Goal: Task Accomplishment & Management: Use online tool/utility

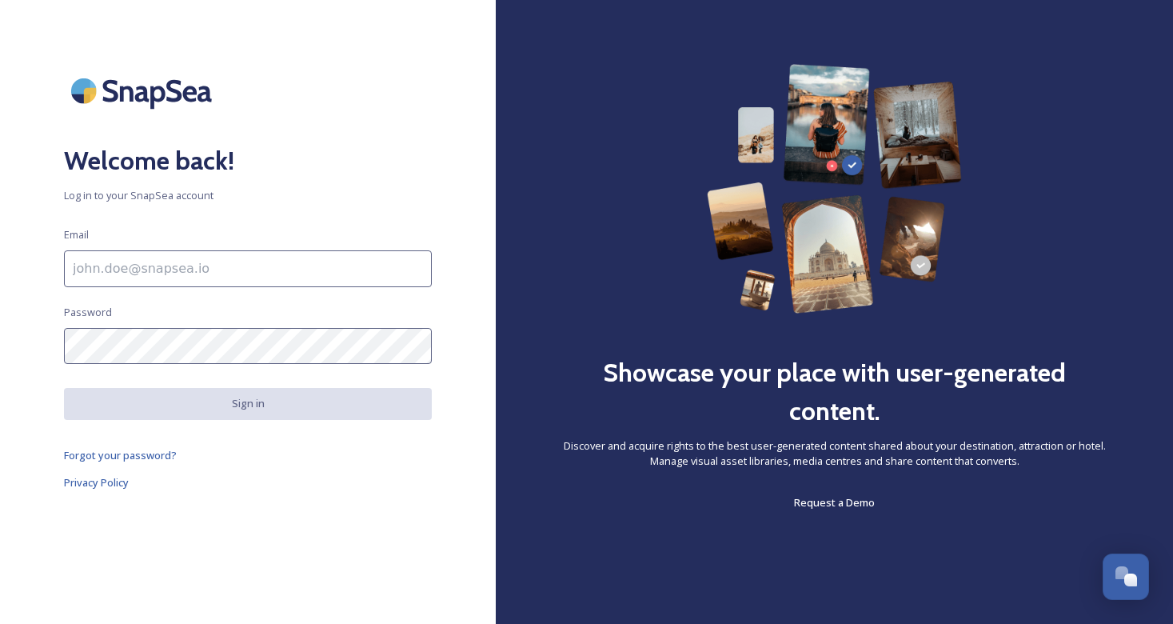
click at [182, 269] on input at bounding box center [248, 268] width 368 height 37
type input "[EMAIL_ADDRESS][DOMAIN_NAME]"
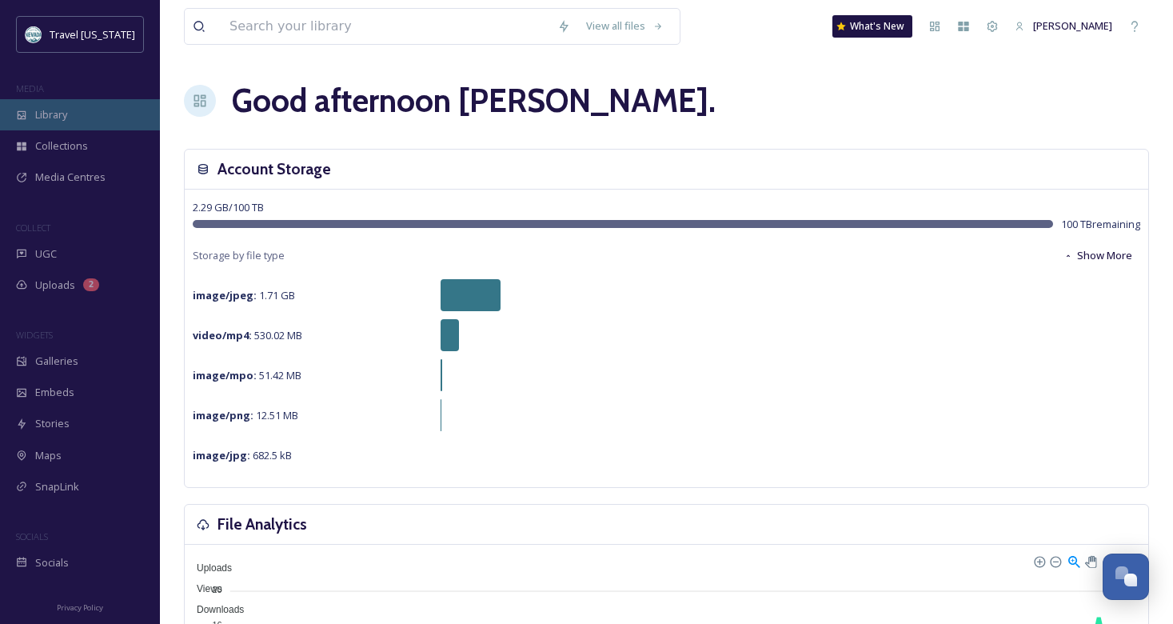
click at [47, 117] on span "Library" at bounding box center [51, 114] width 32 height 15
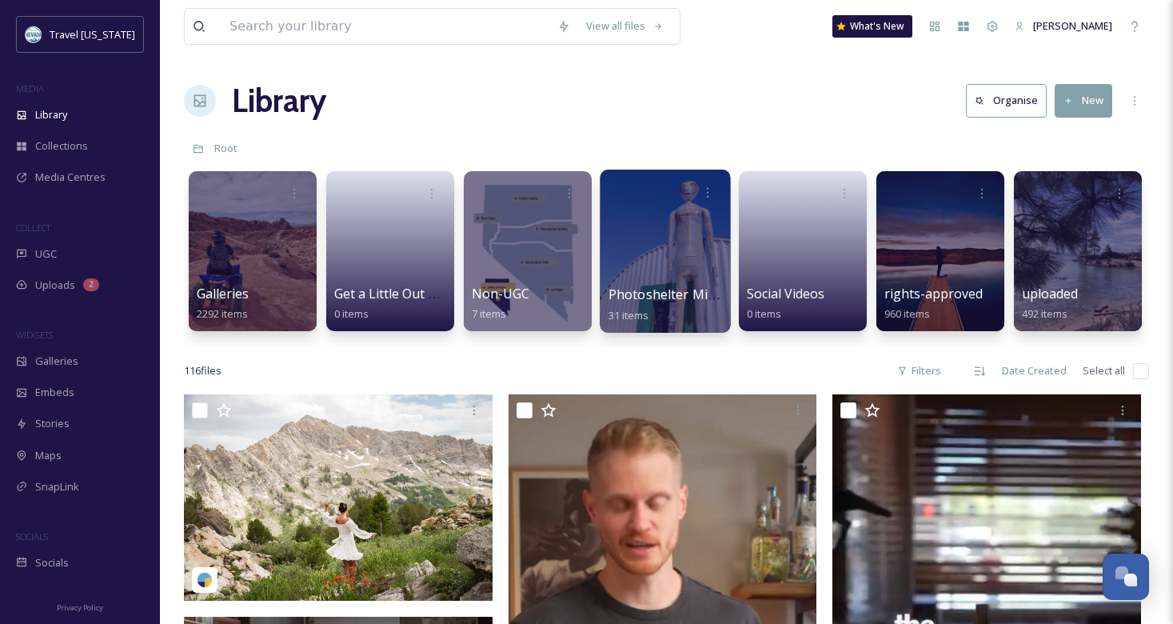
click at [656, 234] on div at bounding box center [665, 250] width 130 height 163
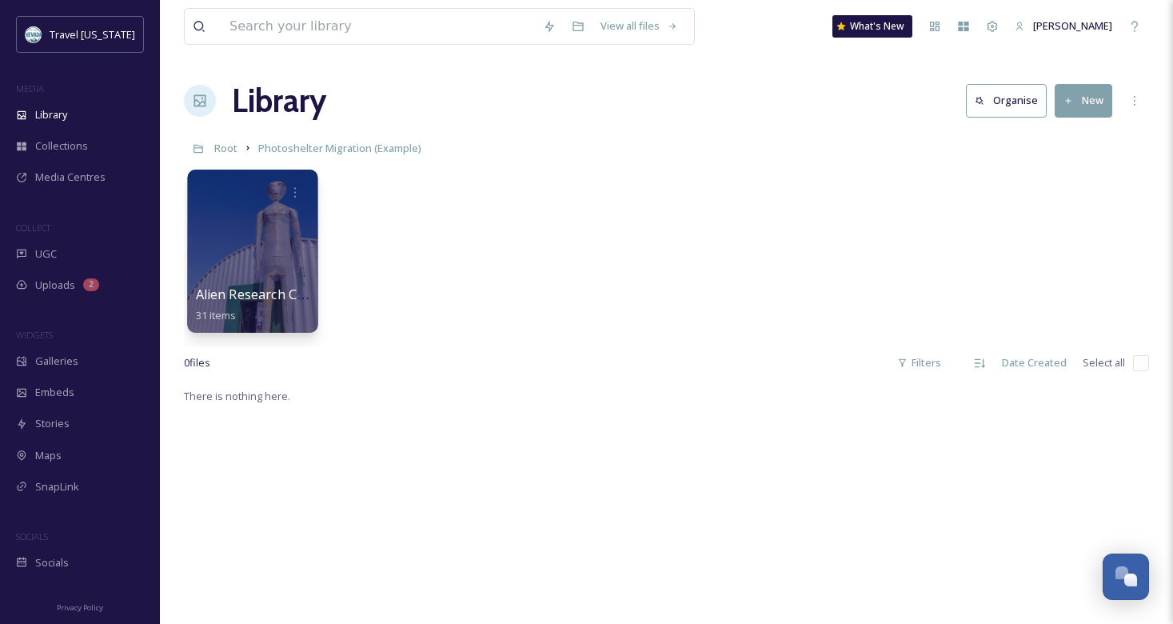
click at [240, 269] on div at bounding box center [252, 250] width 130 height 163
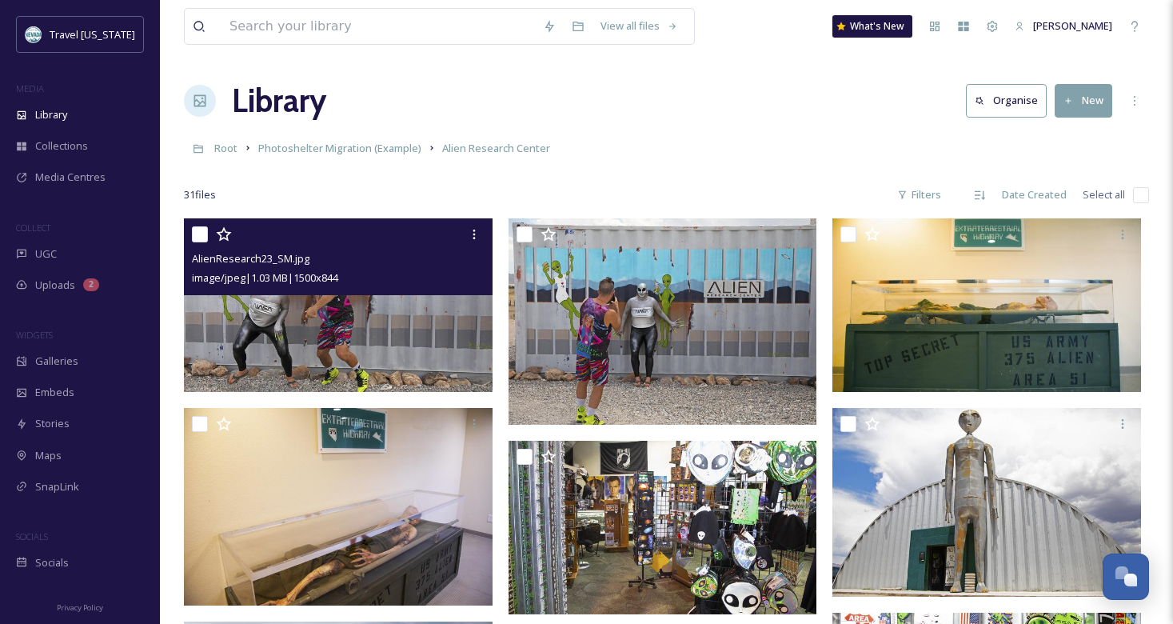
click at [229, 234] on icon at bounding box center [224, 234] width 16 height 16
click at [225, 233] on icon at bounding box center [223, 234] width 15 height 14
click at [473, 234] on icon at bounding box center [473, 234] width 2 height 10
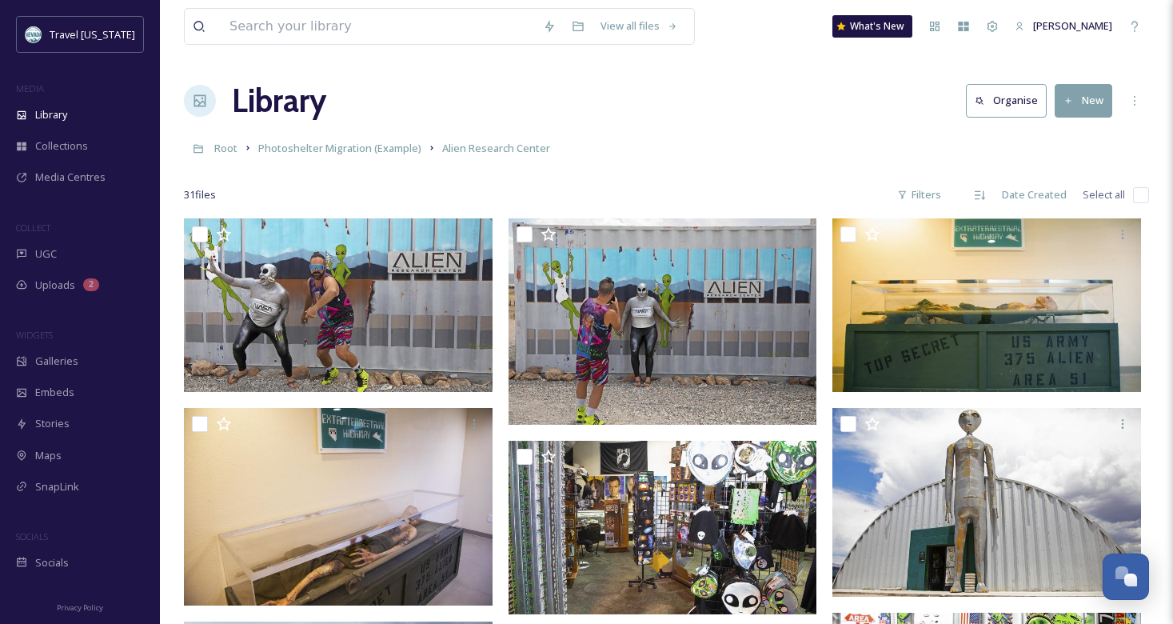
click at [373, 180] on div "31 file s Filters Date Created Select all" at bounding box center [666, 194] width 965 height 31
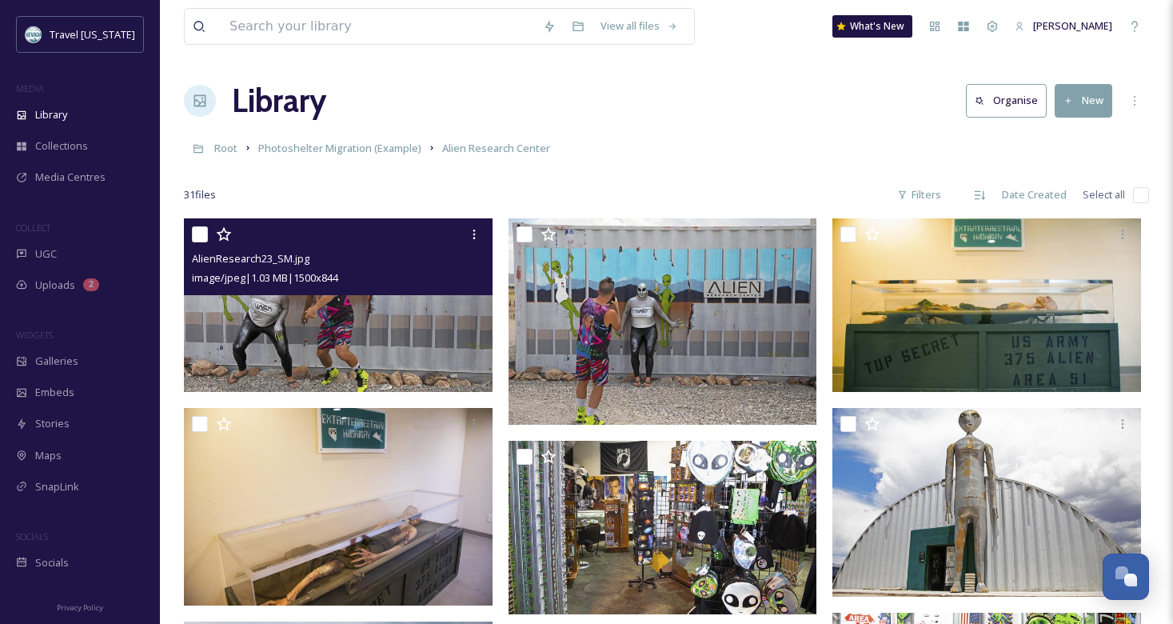
click at [201, 237] on input "checkbox" at bounding box center [200, 234] width 16 height 16
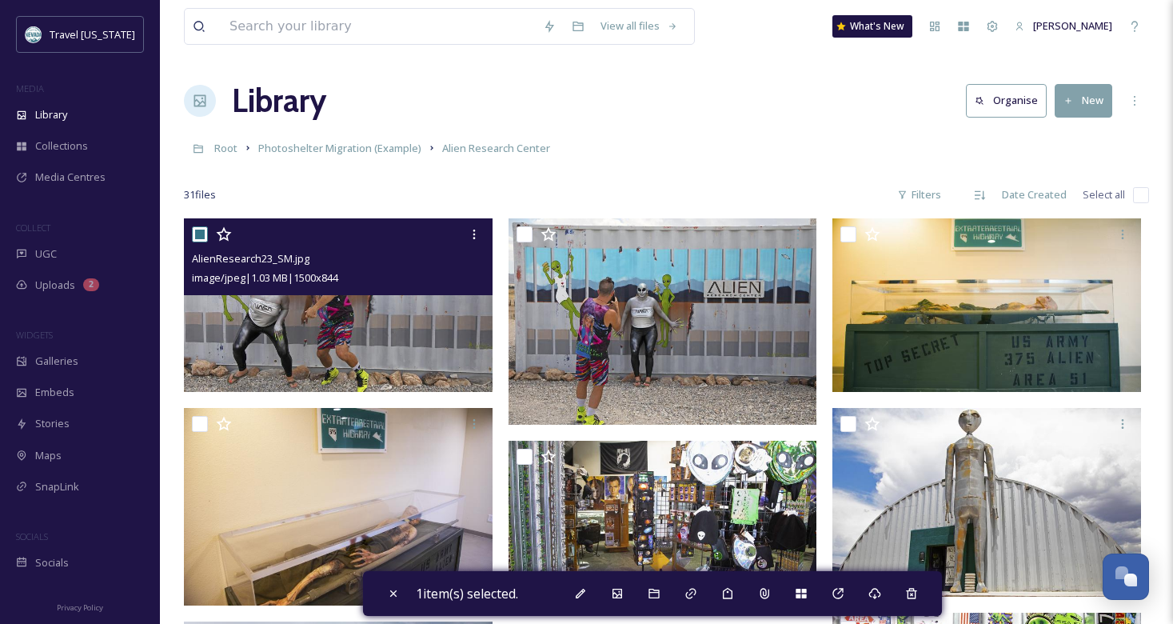
click at [200, 237] on input "checkbox" at bounding box center [200, 234] width 16 height 16
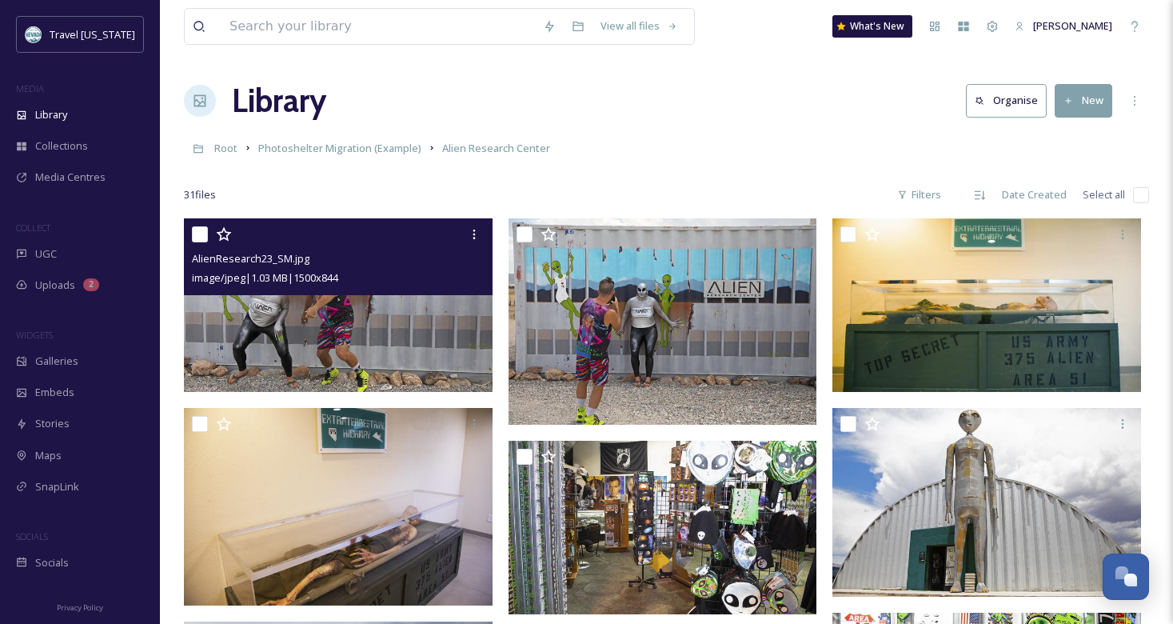
click at [200, 237] on input "checkbox" at bounding box center [200, 234] width 16 height 16
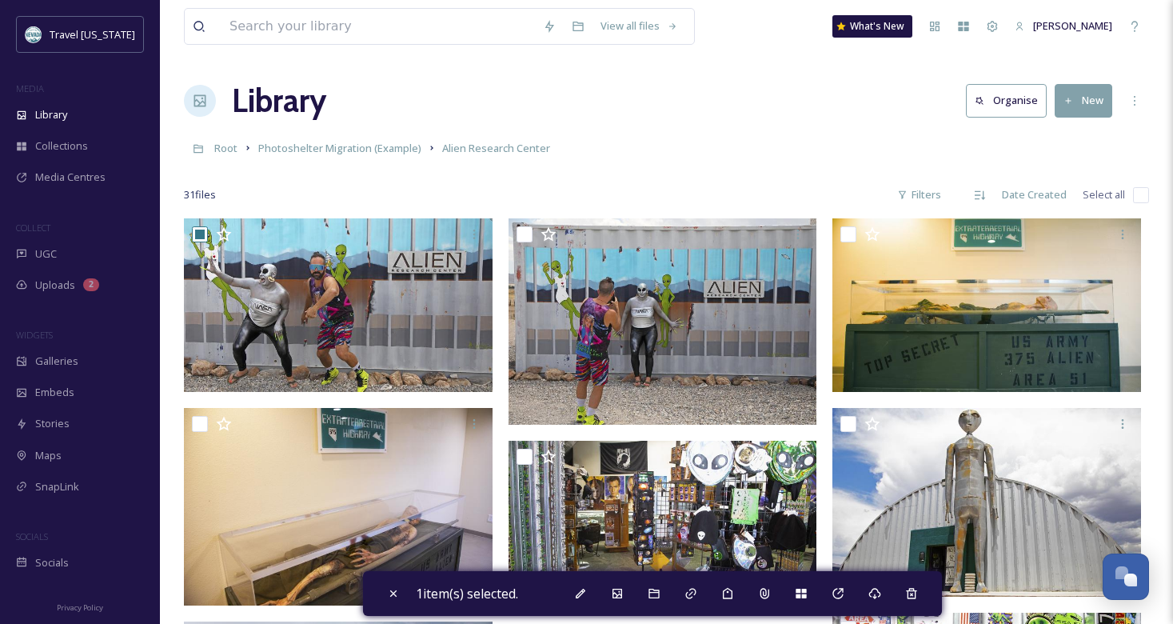
click at [476, 188] on div "31 file s Filters Date Created Select all" at bounding box center [666, 194] width 965 height 31
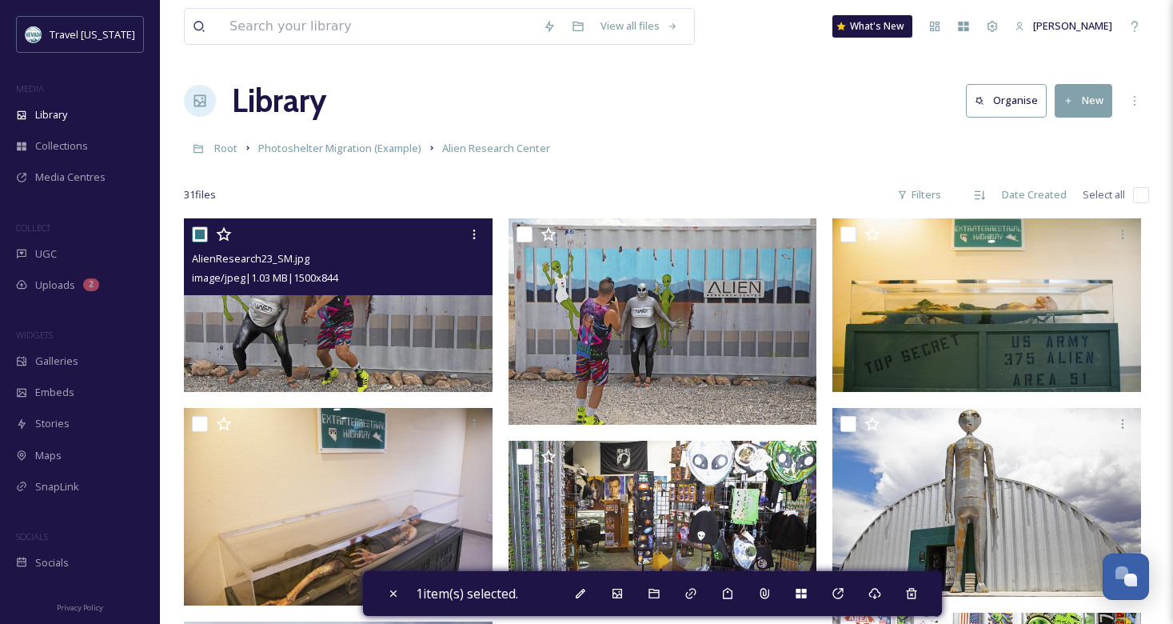
click at [199, 232] on input "checkbox" at bounding box center [200, 234] width 16 height 16
checkbox input "false"
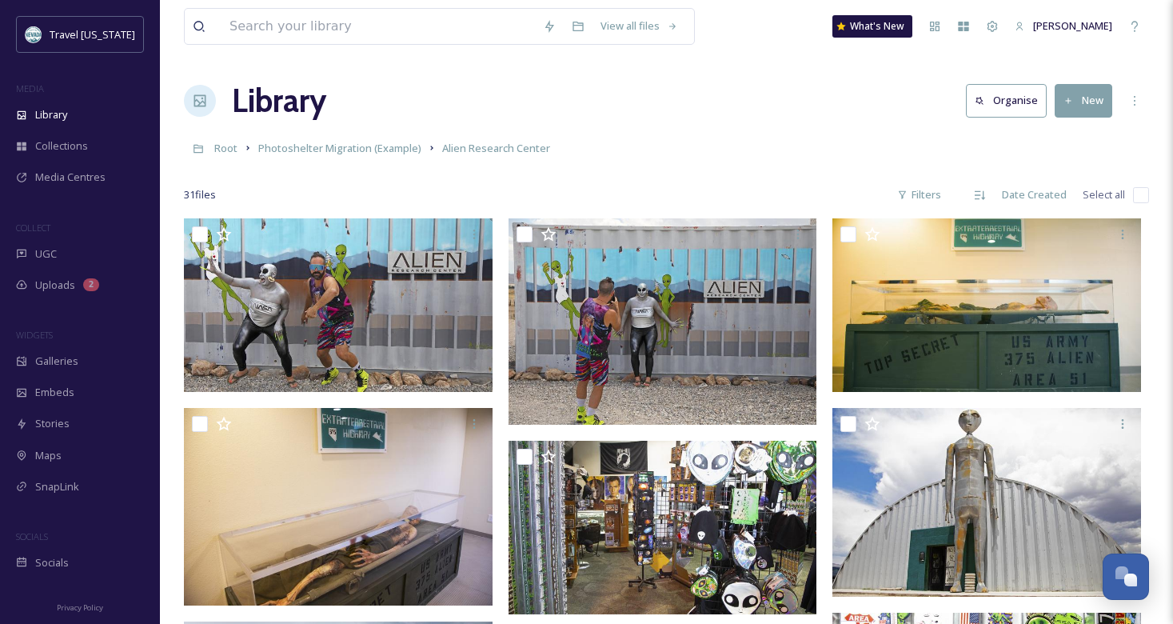
click at [1005, 92] on button "Organise" at bounding box center [1006, 100] width 81 height 33
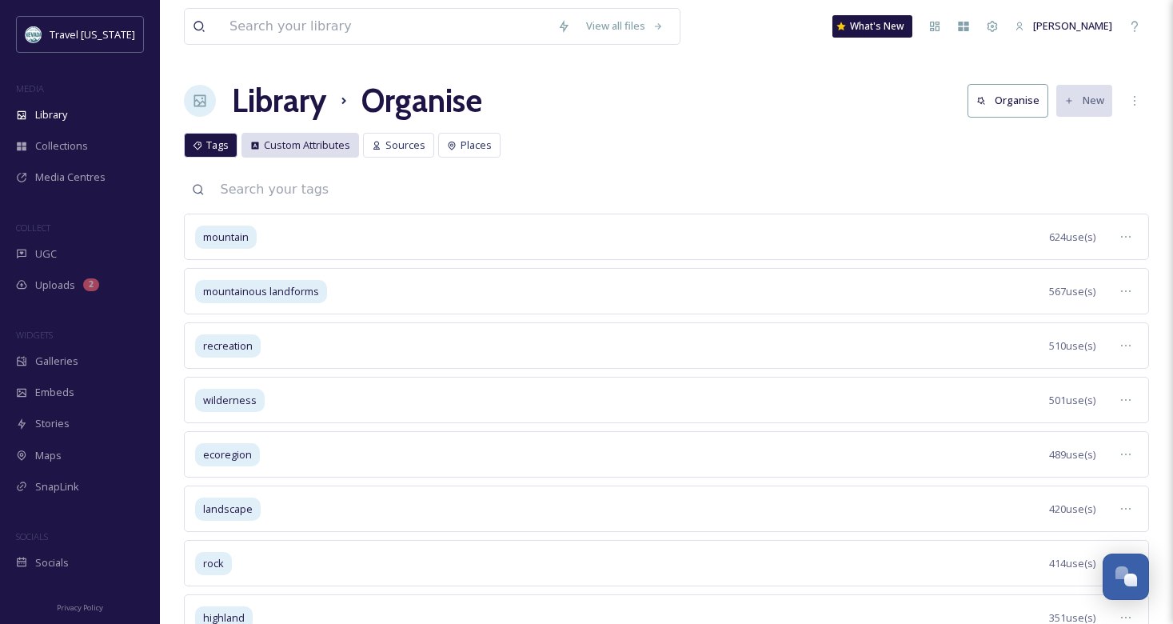
click at [301, 145] on span "Custom Attributes" at bounding box center [307, 145] width 86 height 15
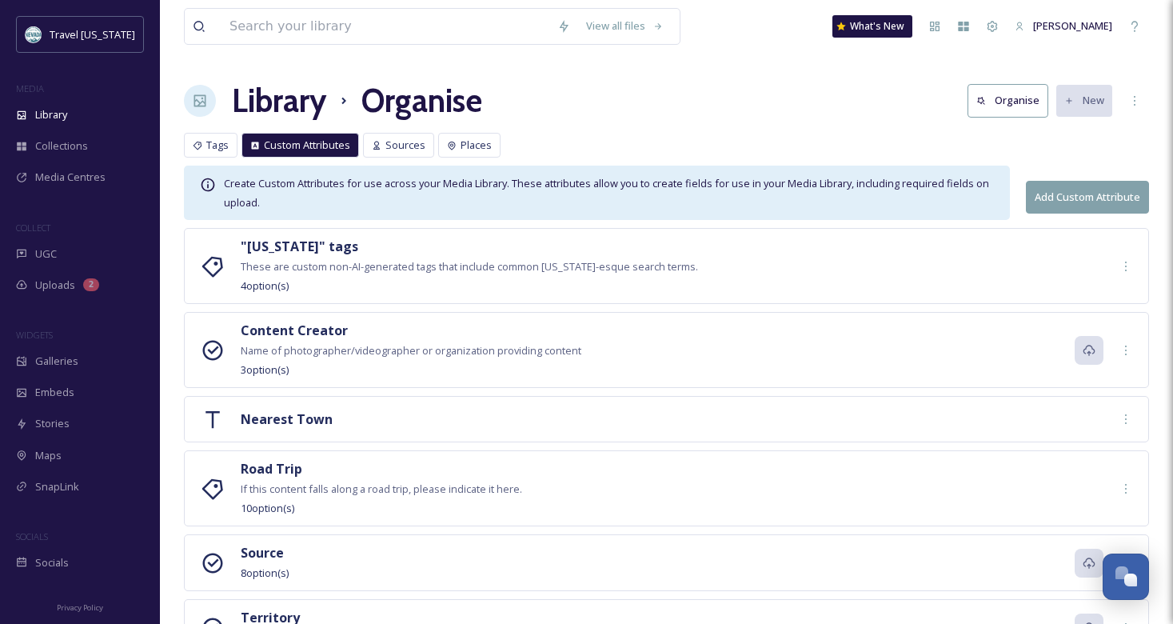
click at [577, 113] on div "Library Organise Organise New" at bounding box center [666, 101] width 965 height 48
click at [209, 142] on span "Tags" at bounding box center [217, 145] width 22 height 15
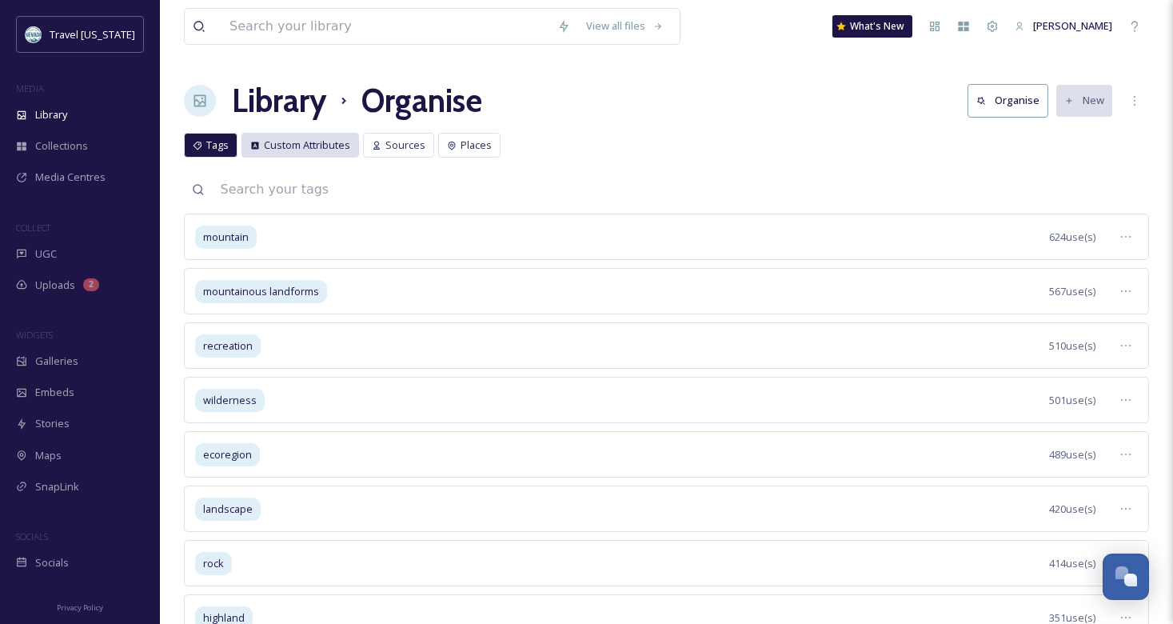
click at [330, 142] on span "Custom Attributes" at bounding box center [307, 145] width 86 height 15
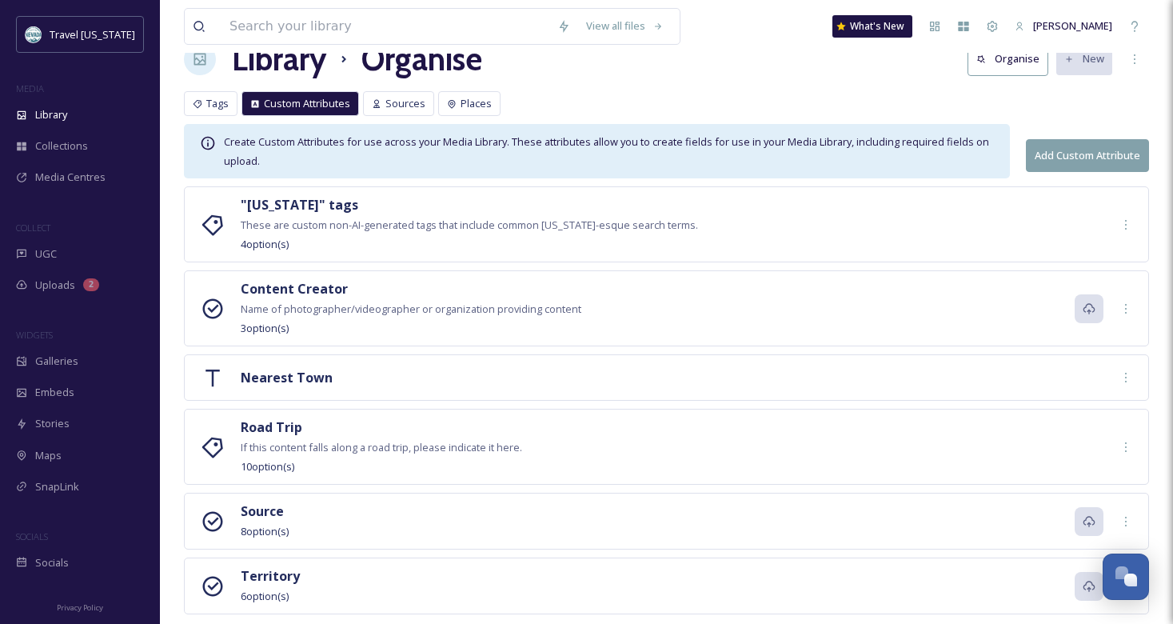
scroll to position [76, 0]
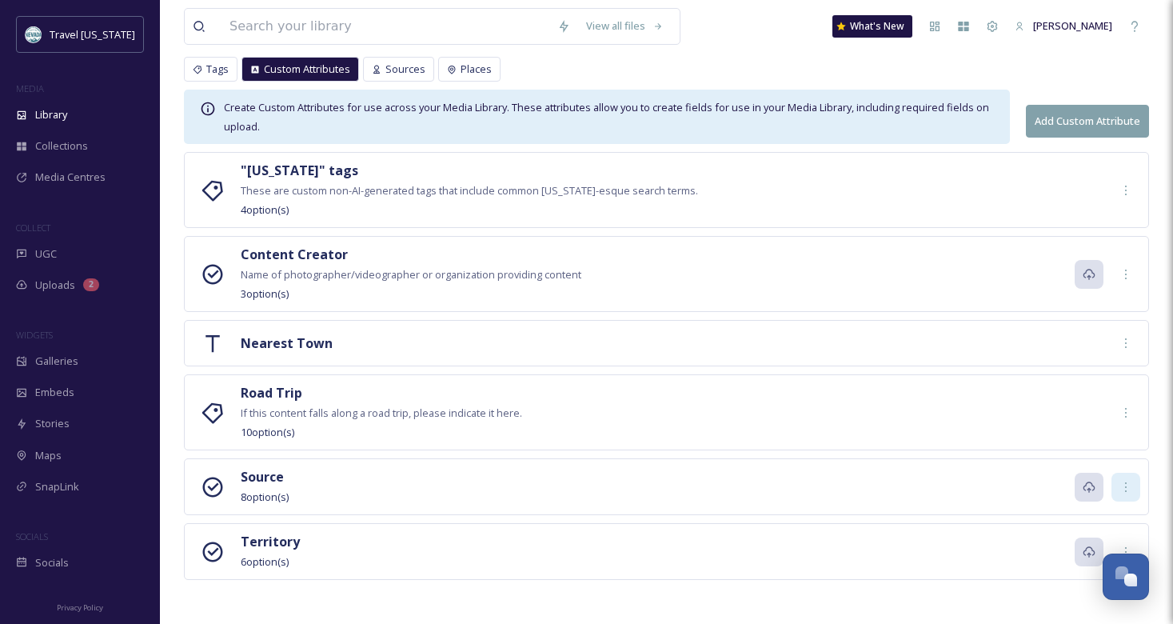
click at [1126, 484] on icon at bounding box center [1125, 486] width 13 height 13
